Goal: Find specific page/section: Find specific page/section

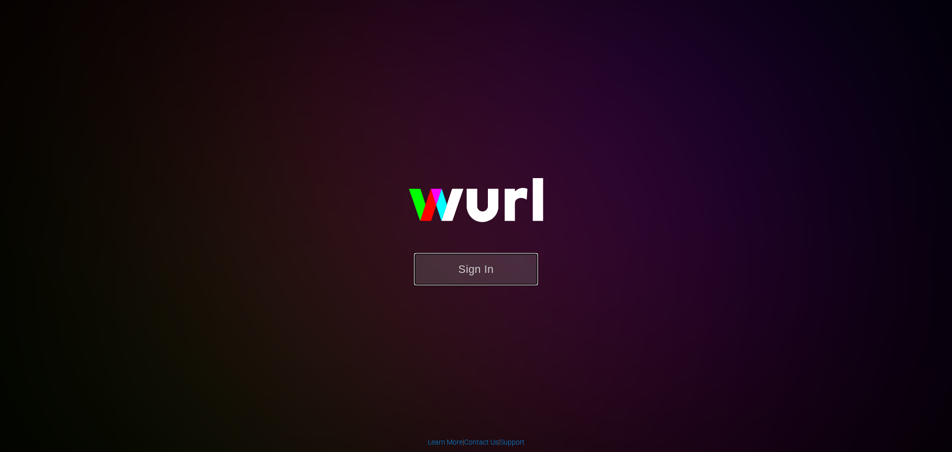
click at [508, 261] on button "Sign In" at bounding box center [476, 269] width 124 height 32
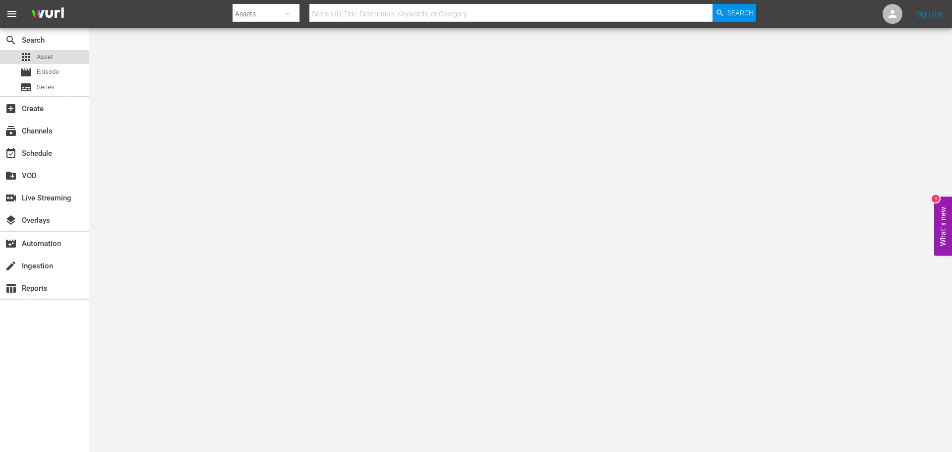
click at [57, 54] on div "apps Asset" at bounding box center [44, 57] width 89 height 14
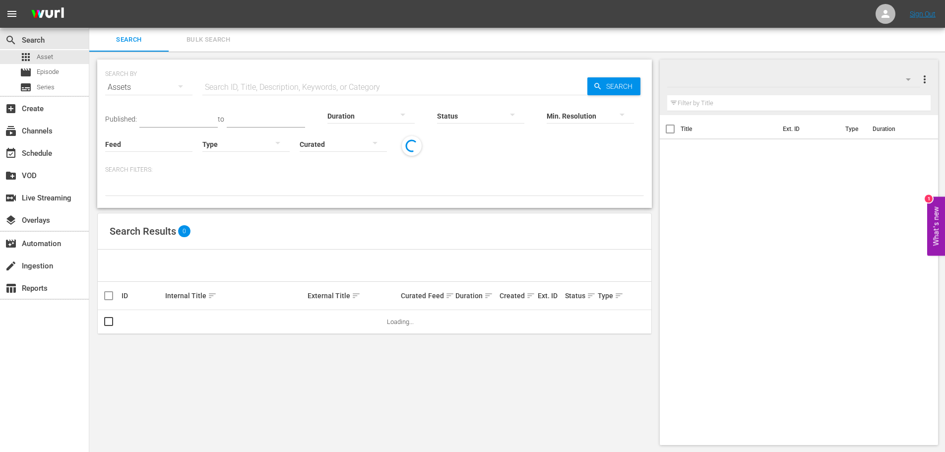
click at [315, 83] on input "text" at bounding box center [394, 87] width 385 height 24
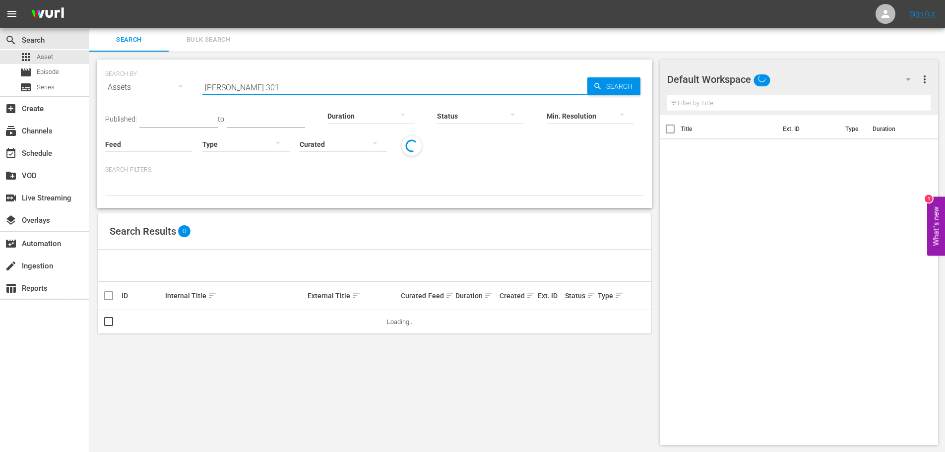
type input "daryl 301"
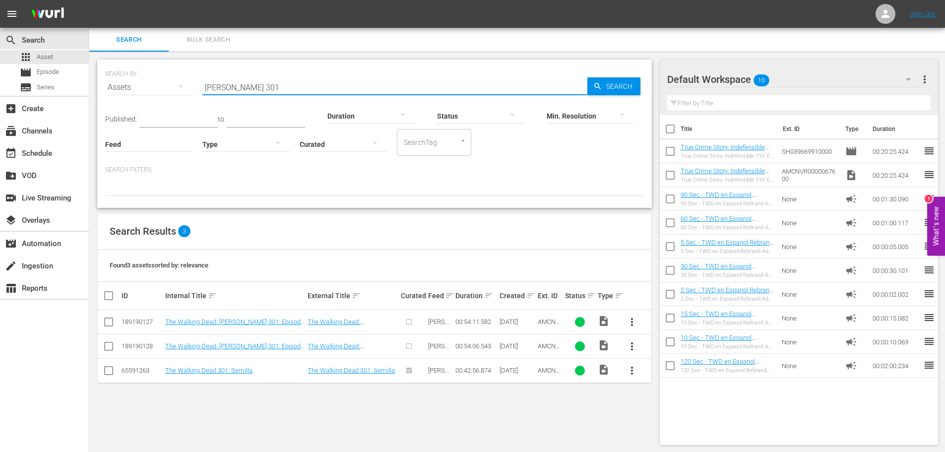
drag, startPoint x: 260, startPoint y: 94, endPoint x: 141, endPoint y: 67, distance: 122.5
click at [148, 71] on div "SEARCH BY Search By Assets Search ID, Title, Description, Keywords, or Category…" at bounding box center [374, 81] width 539 height 36
type input "ride 701"
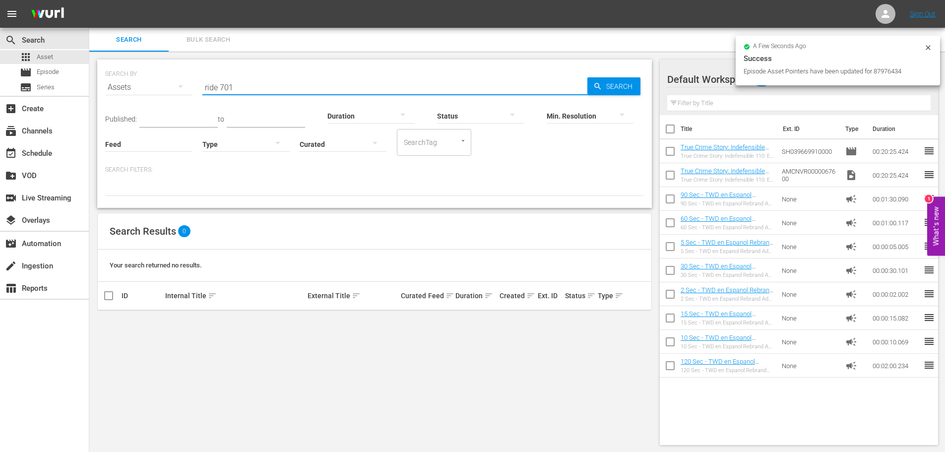
click at [927, 44] on icon at bounding box center [928, 48] width 8 height 8
